Goal: Task Accomplishment & Management: Use online tool/utility

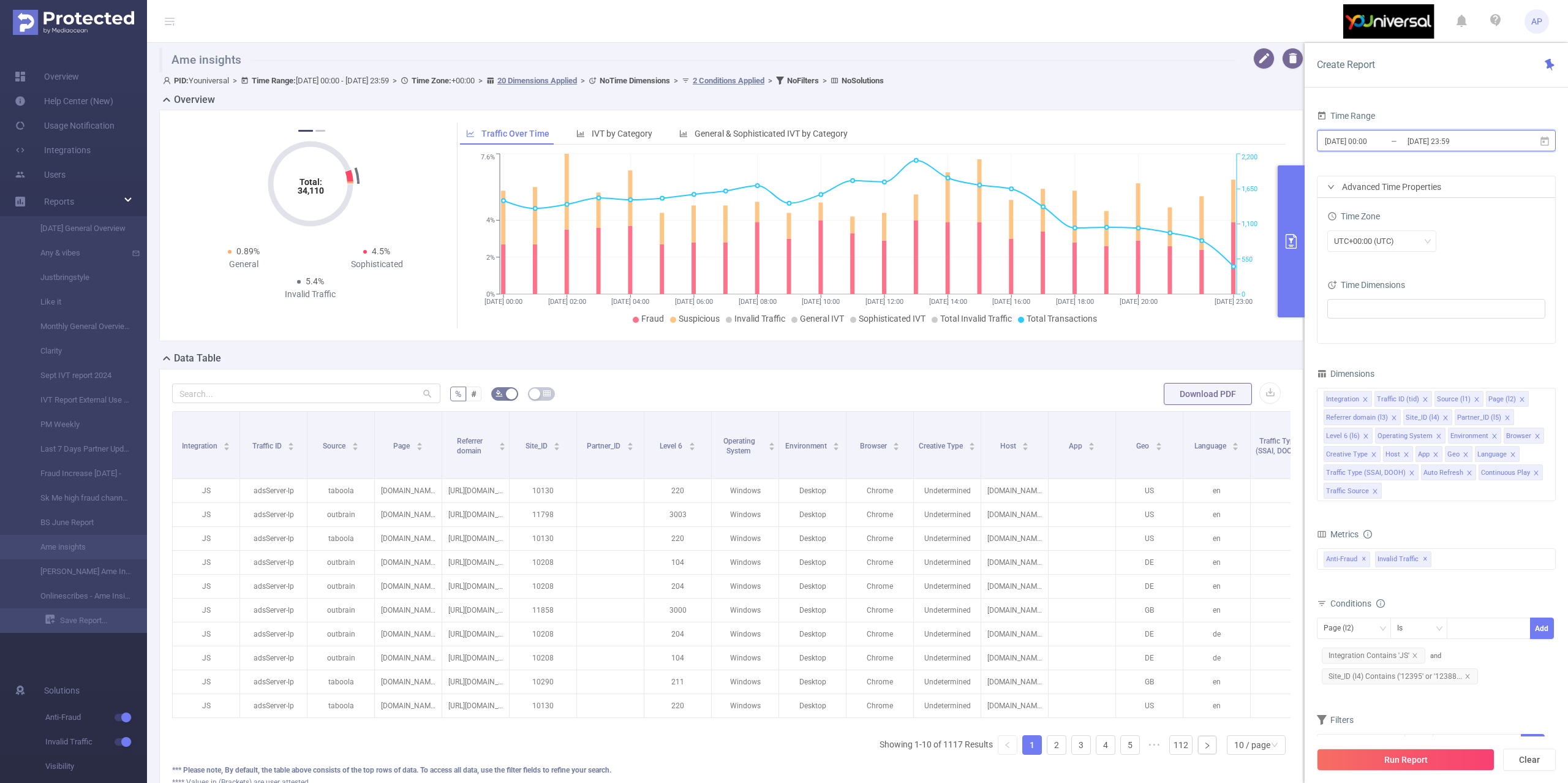
click at [1548, 143] on icon at bounding box center [1545, 141] width 11 height 11
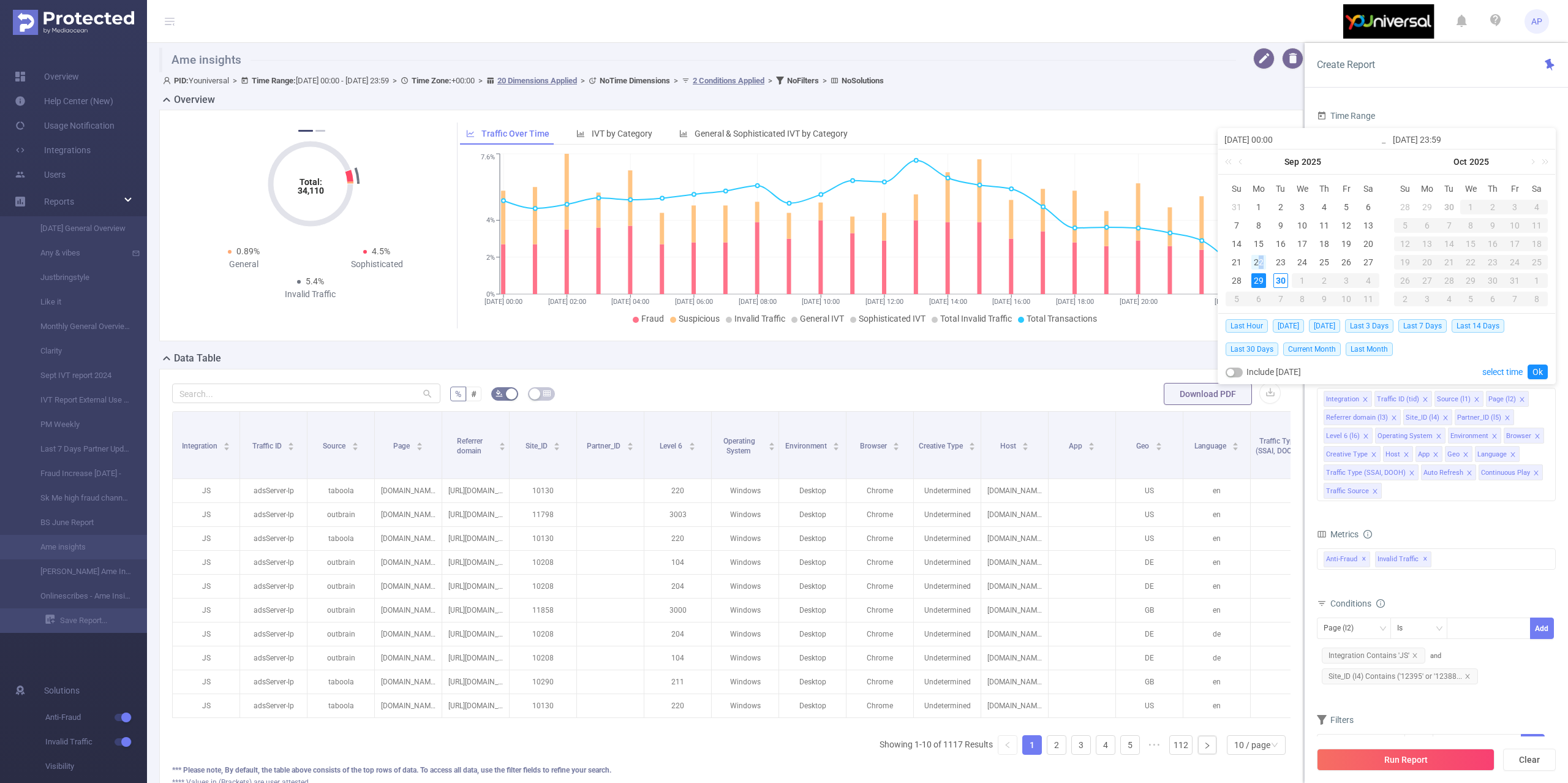
click at [1262, 261] on div "22" at bounding box center [1259, 262] width 14 height 14
click at [1241, 277] on div "28" at bounding box center [1237, 281] width 14 height 14
type input "[DATE] 00:00"
type input "[DATE] 23:59"
type input "[DATE] 00:00"
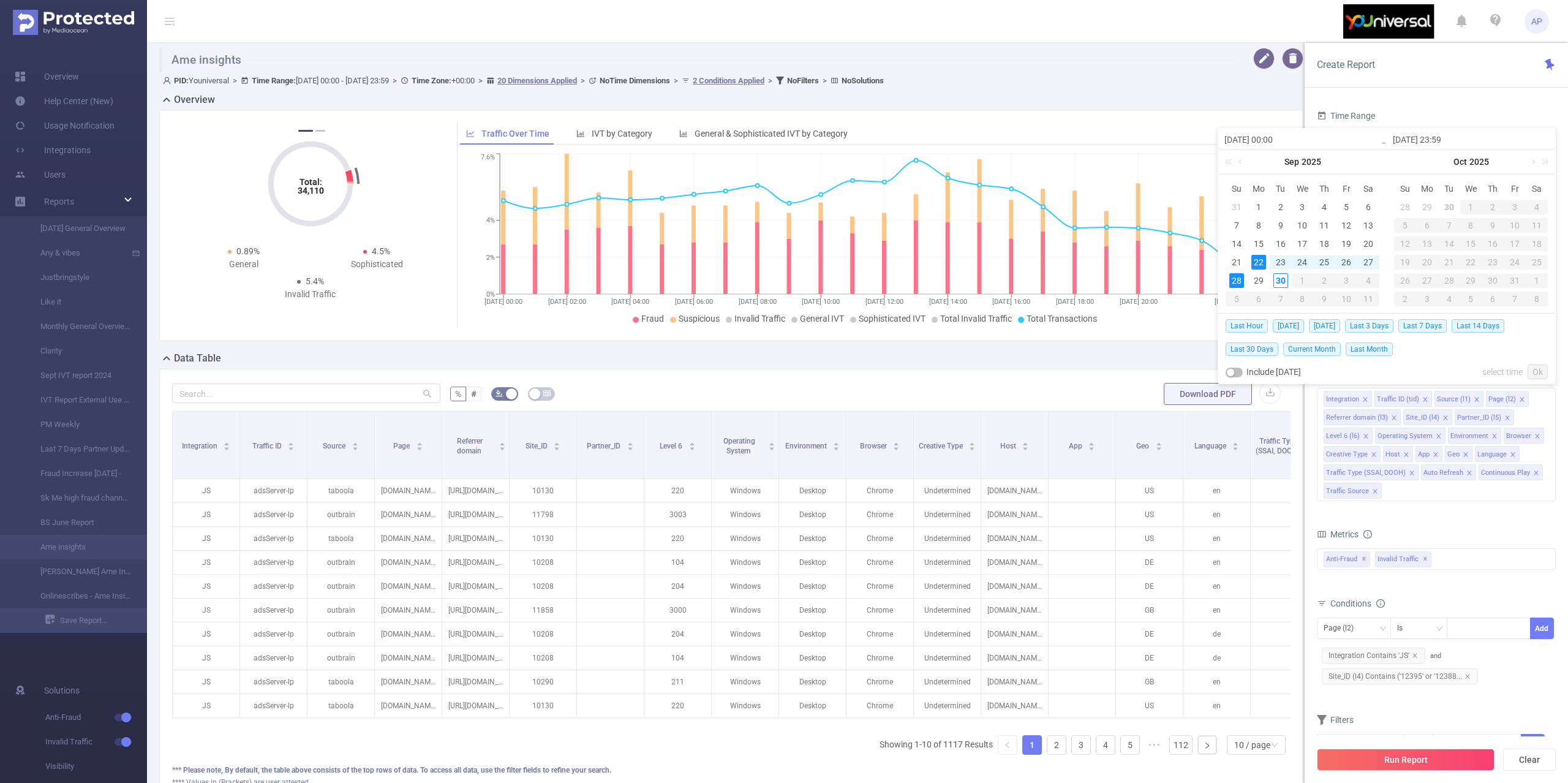
type input "[DATE] 23:59"
click at [1545, 372] on link "Ok" at bounding box center [1537, 372] width 20 height 14
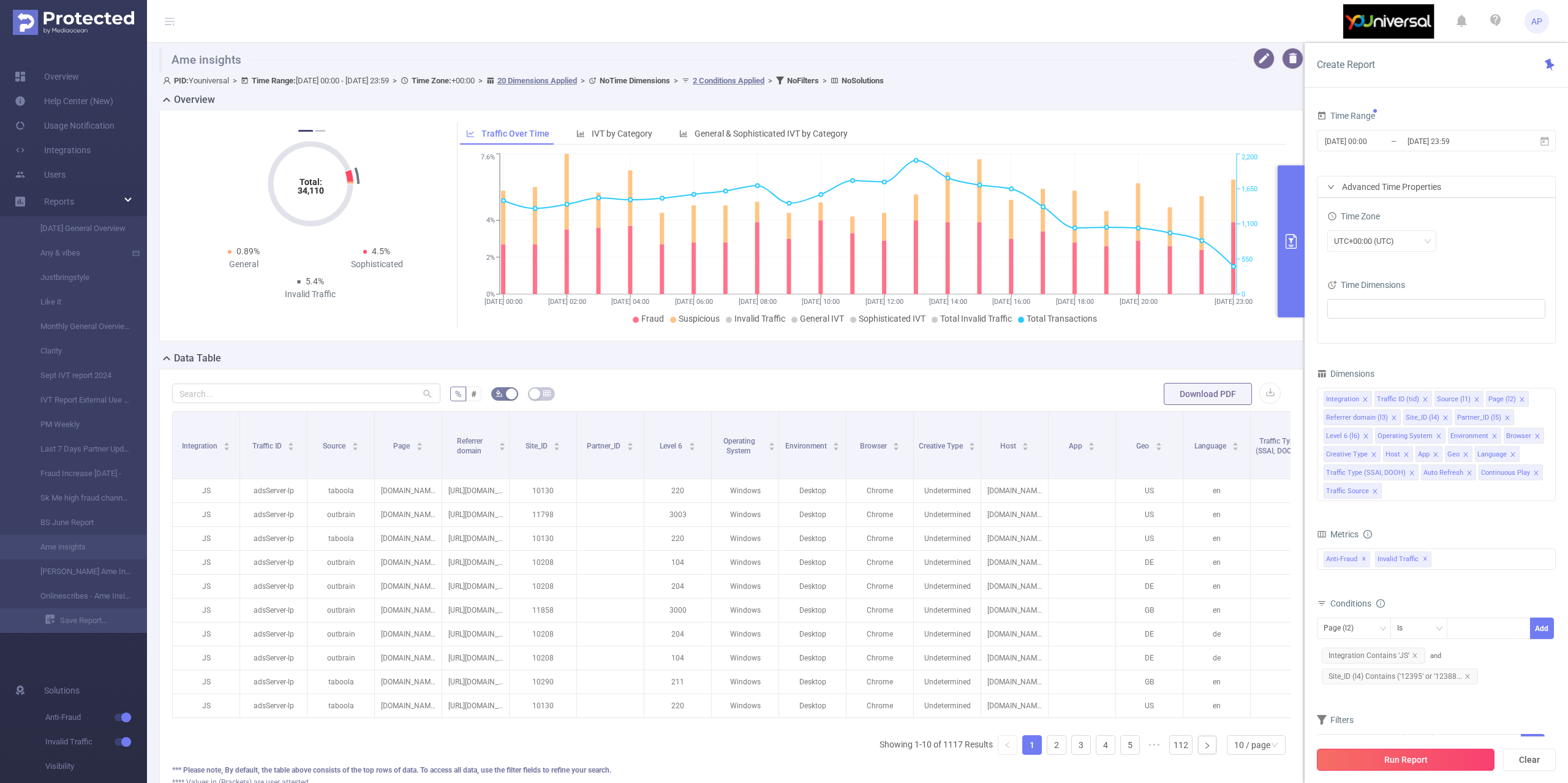
click at [1427, 754] on button "Run Report" at bounding box center [1406, 760] width 178 height 22
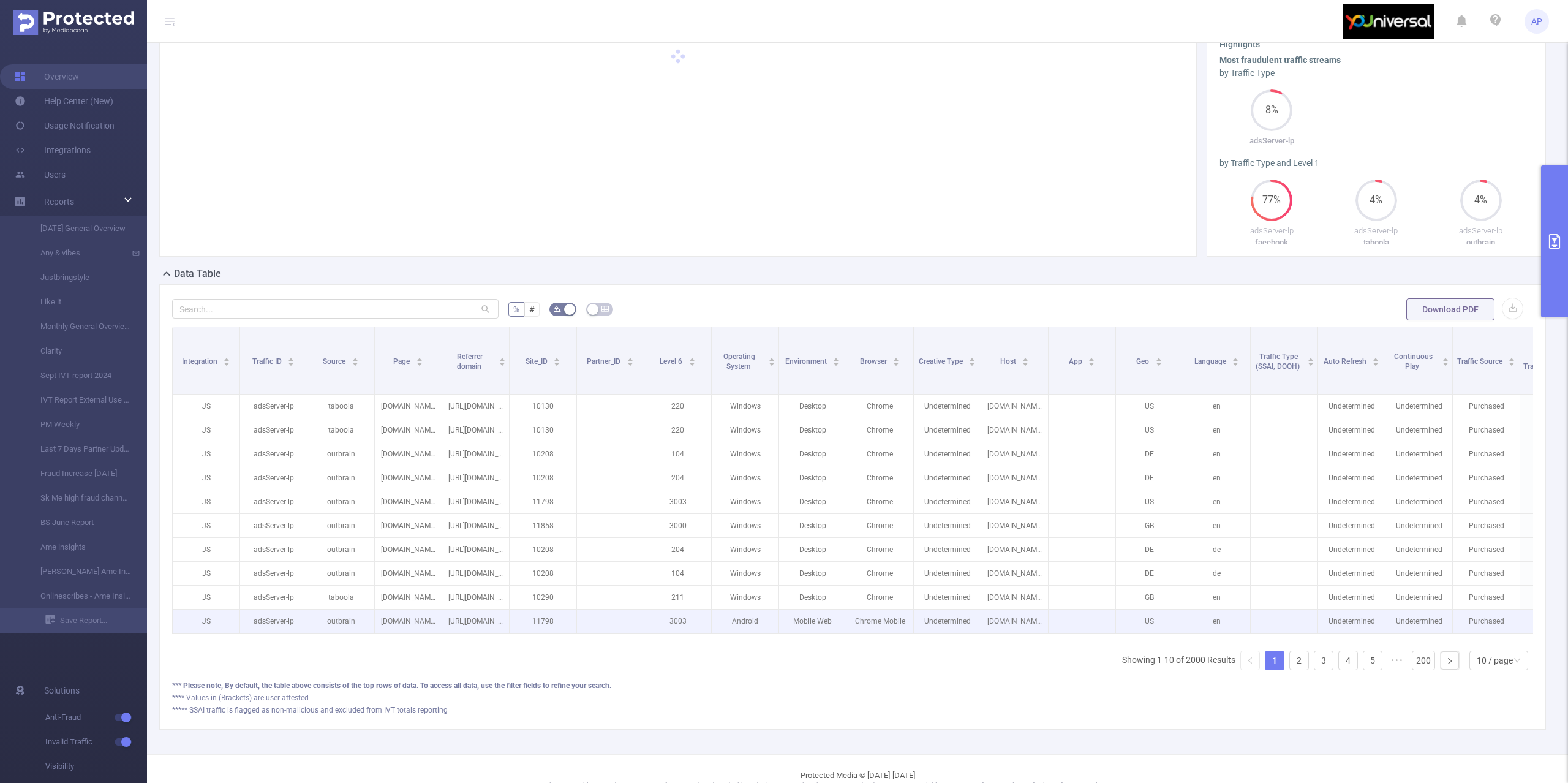
scroll to position [100, 0]
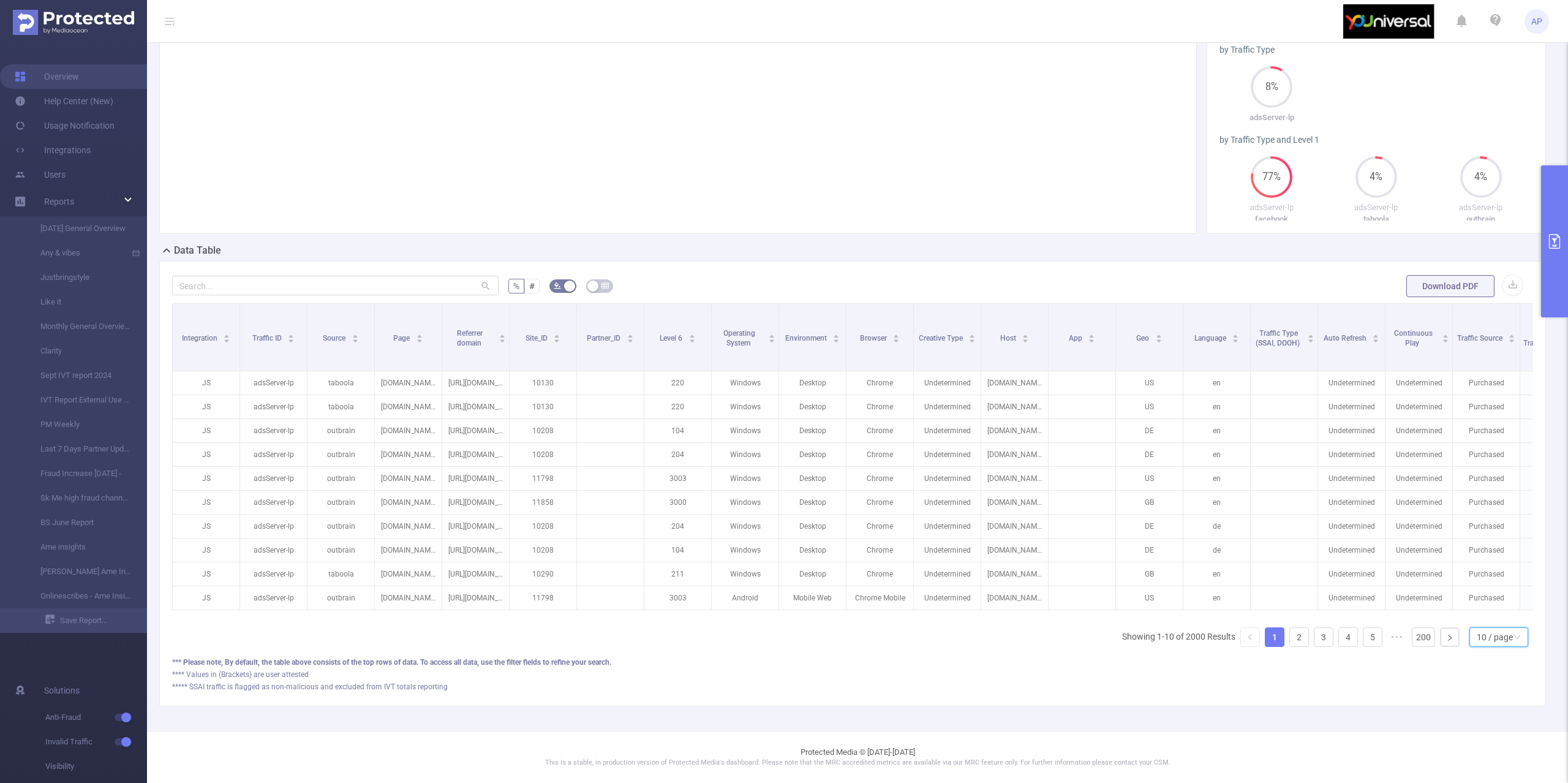
click at [1477, 638] on div "10 / page" at bounding box center [1495, 637] width 36 height 18
click at [1473, 621] on li "50 / page" at bounding box center [1486, 629] width 59 height 19
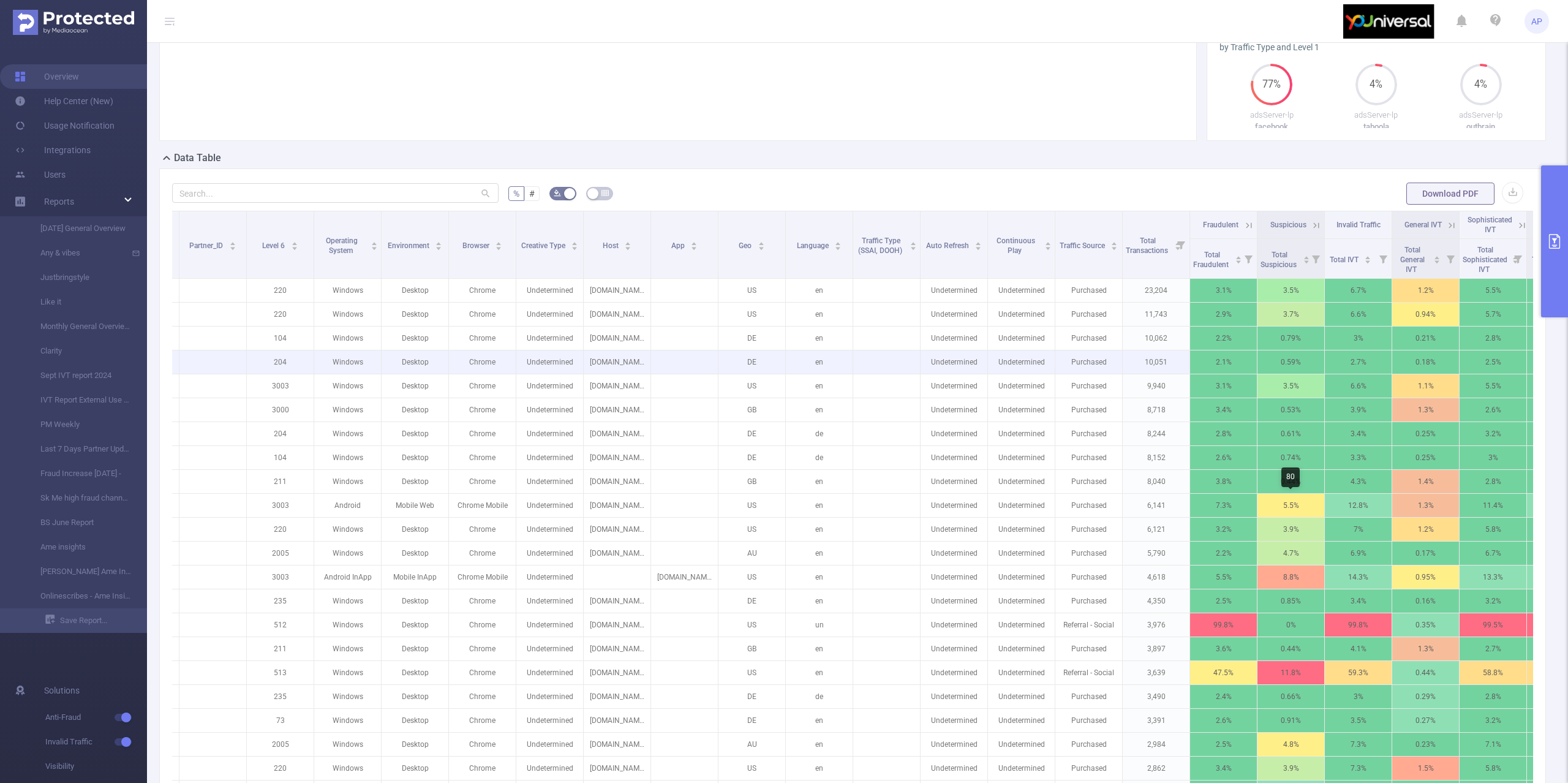
scroll to position [2, 0]
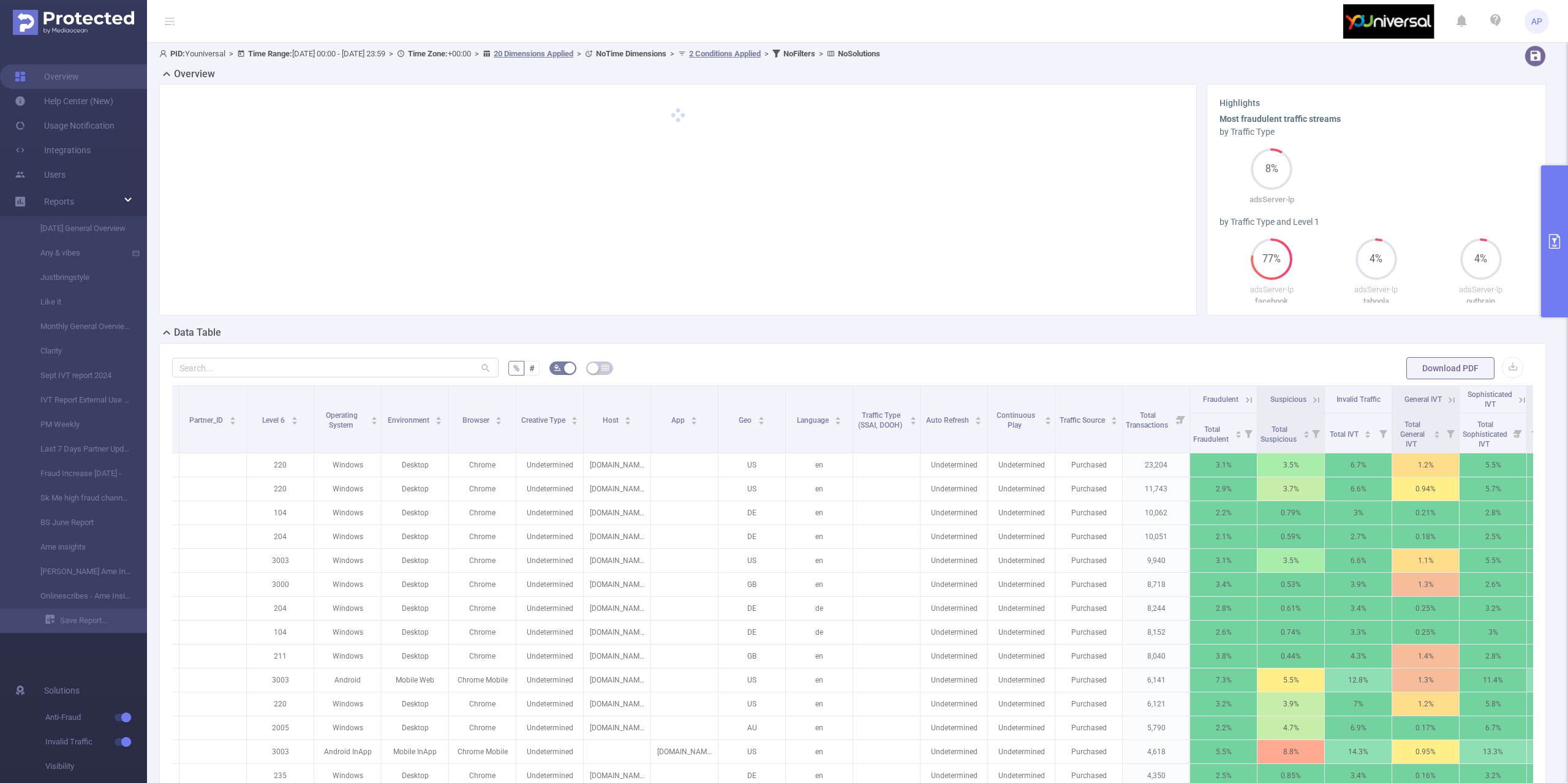
click at [1552, 207] on button "primary" at bounding box center [1555, 241] width 27 height 152
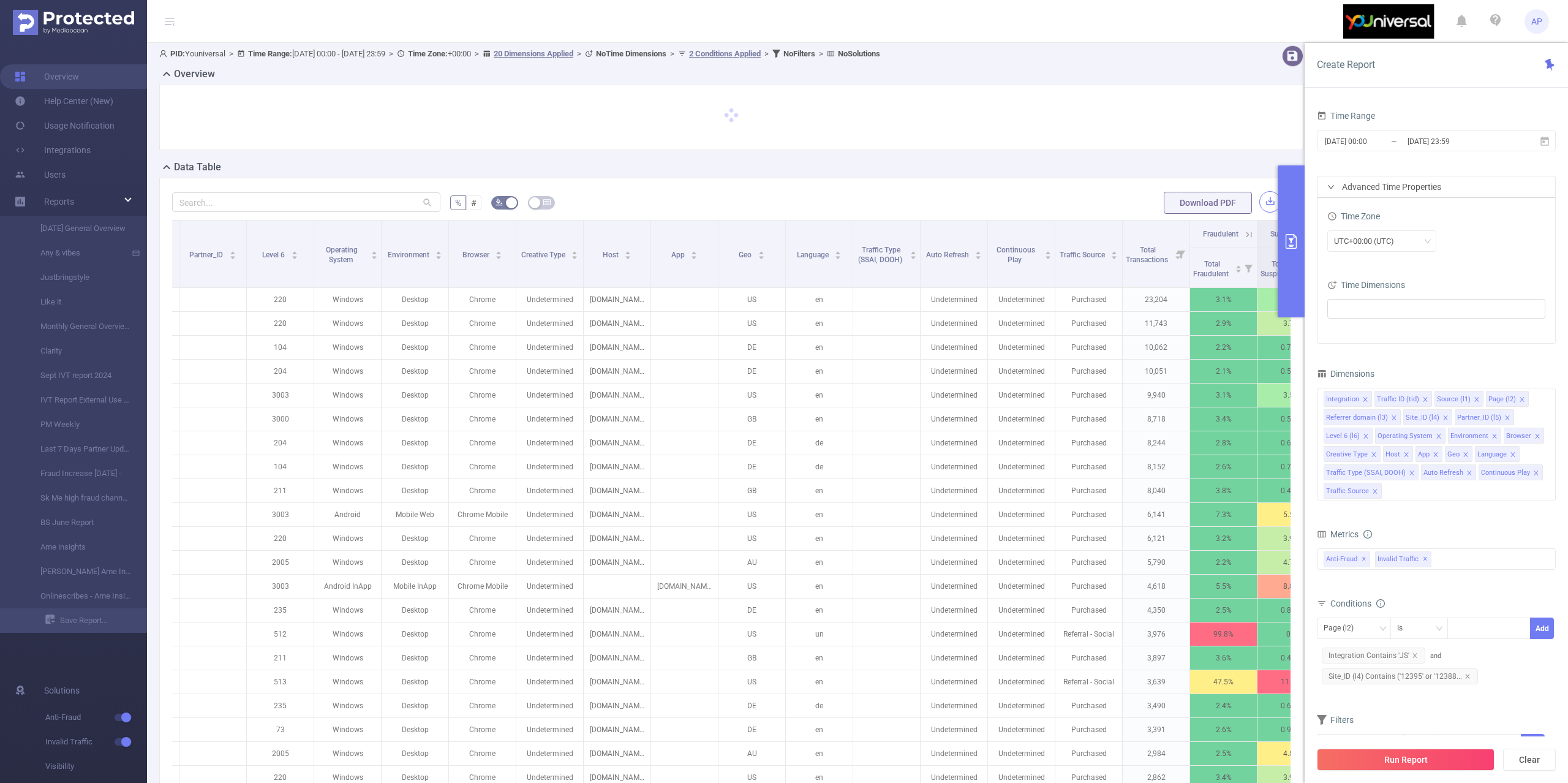
click at [1262, 200] on button "button" at bounding box center [1270, 202] width 22 height 22
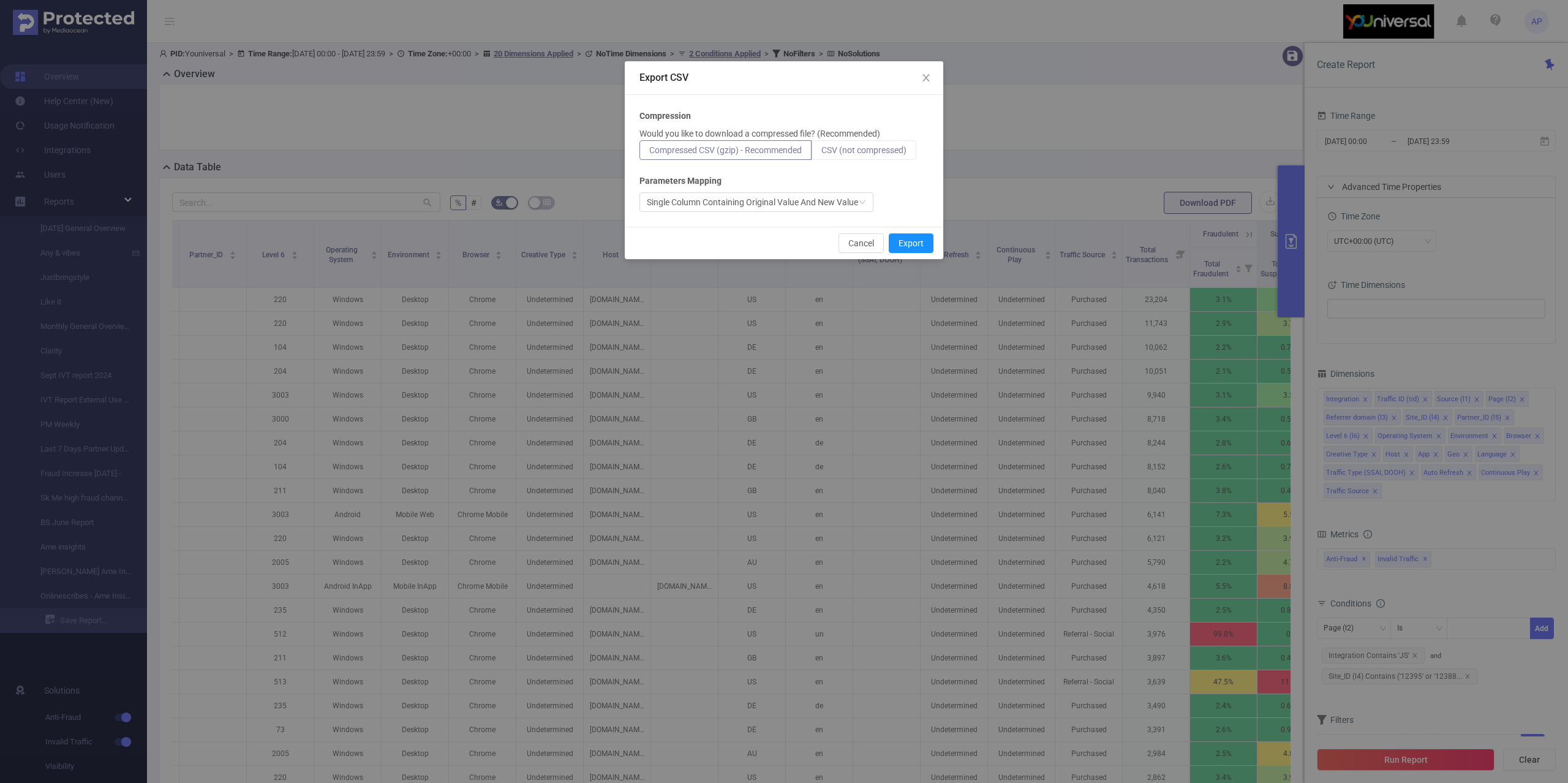
click at [866, 151] on span "CSV (not compressed)" at bounding box center [864, 150] width 85 height 10
click at [821, 154] on input "CSV (not compressed)" at bounding box center [821, 154] width 0 height 0
click at [907, 240] on button "Export" at bounding box center [911, 243] width 45 height 19
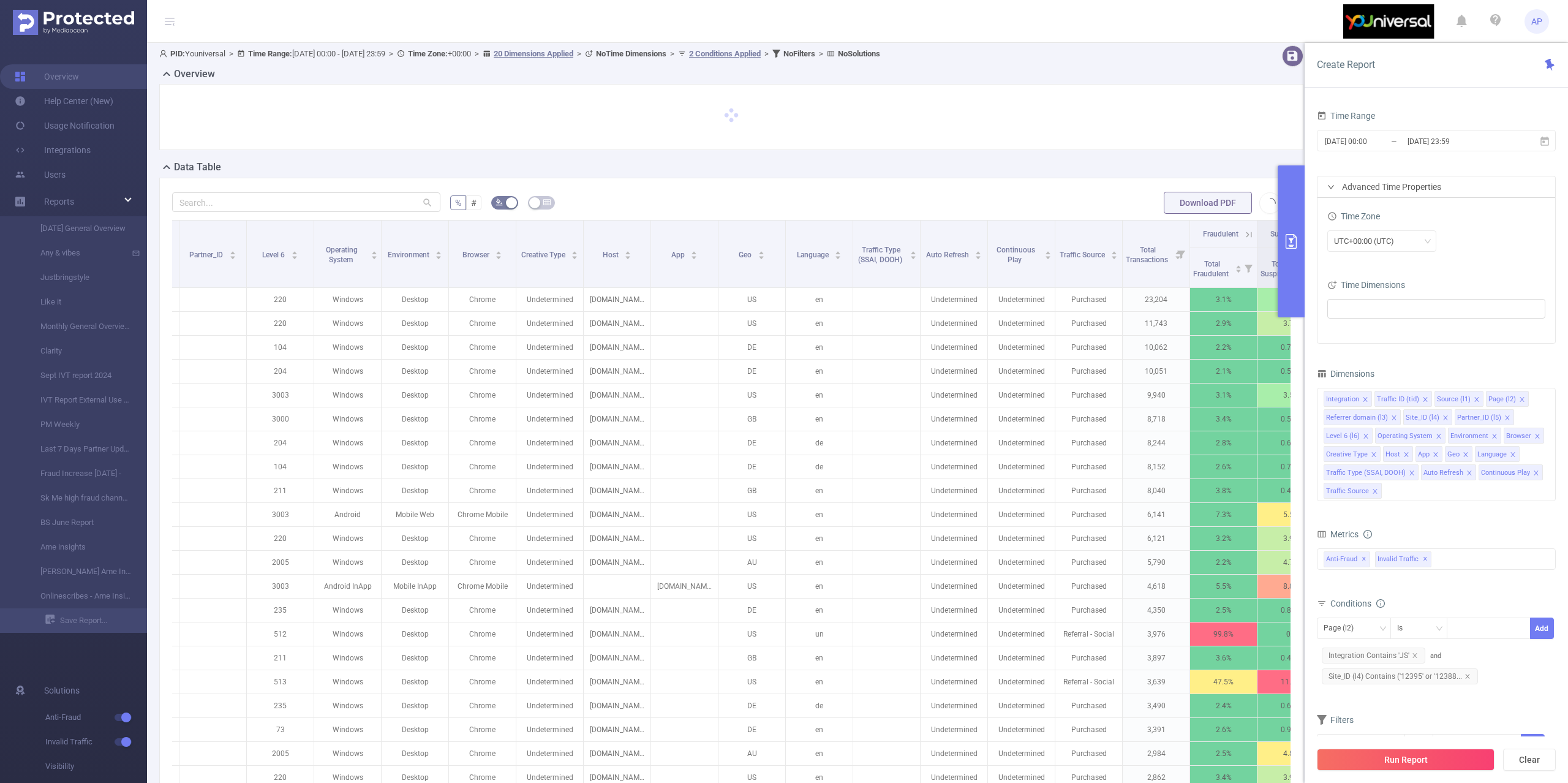
click at [1252, 202] on span "Download PDF" at bounding box center [1222, 203] width 117 height 10
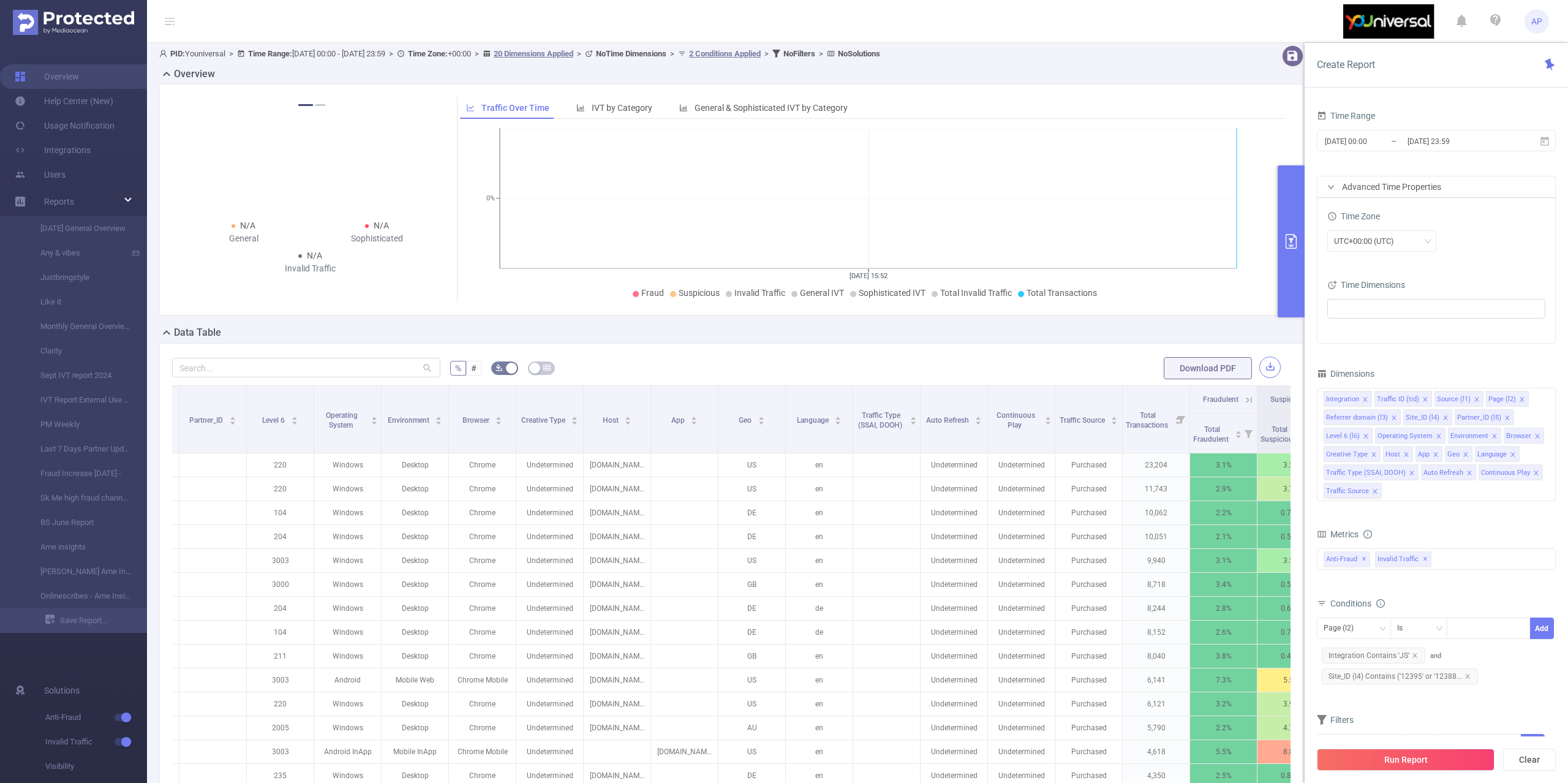
click at [1259, 367] on button "button" at bounding box center [1270, 367] width 22 height 22
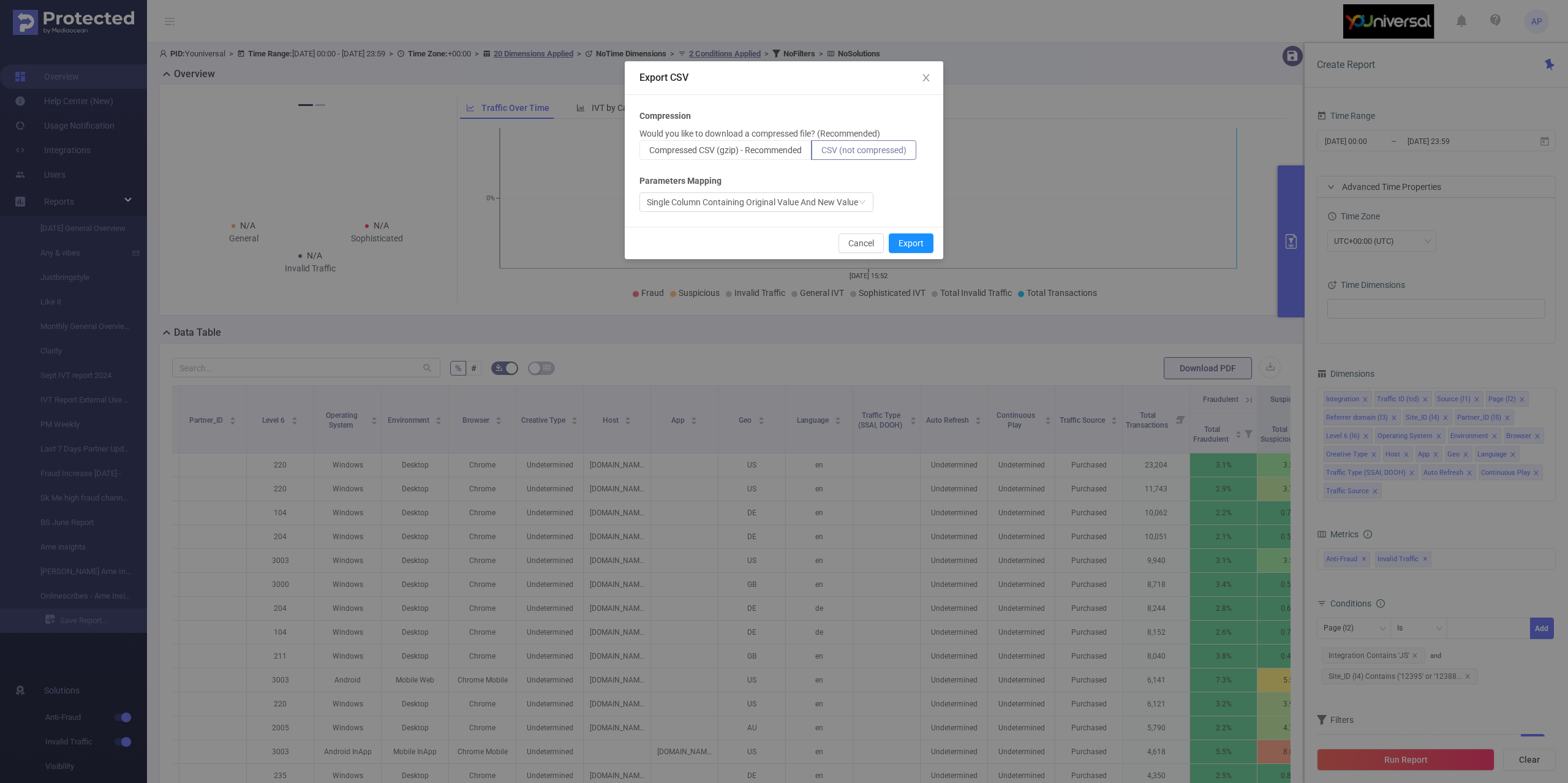
click at [862, 143] on label "CSV (not compressed)" at bounding box center [864, 150] width 104 height 19
click at [821, 154] on input "CSV (not compressed)" at bounding box center [821, 154] width 0 height 0
click at [905, 236] on button "Export" at bounding box center [911, 243] width 45 height 19
